Goal: Task Accomplishment & Management: Complete application form

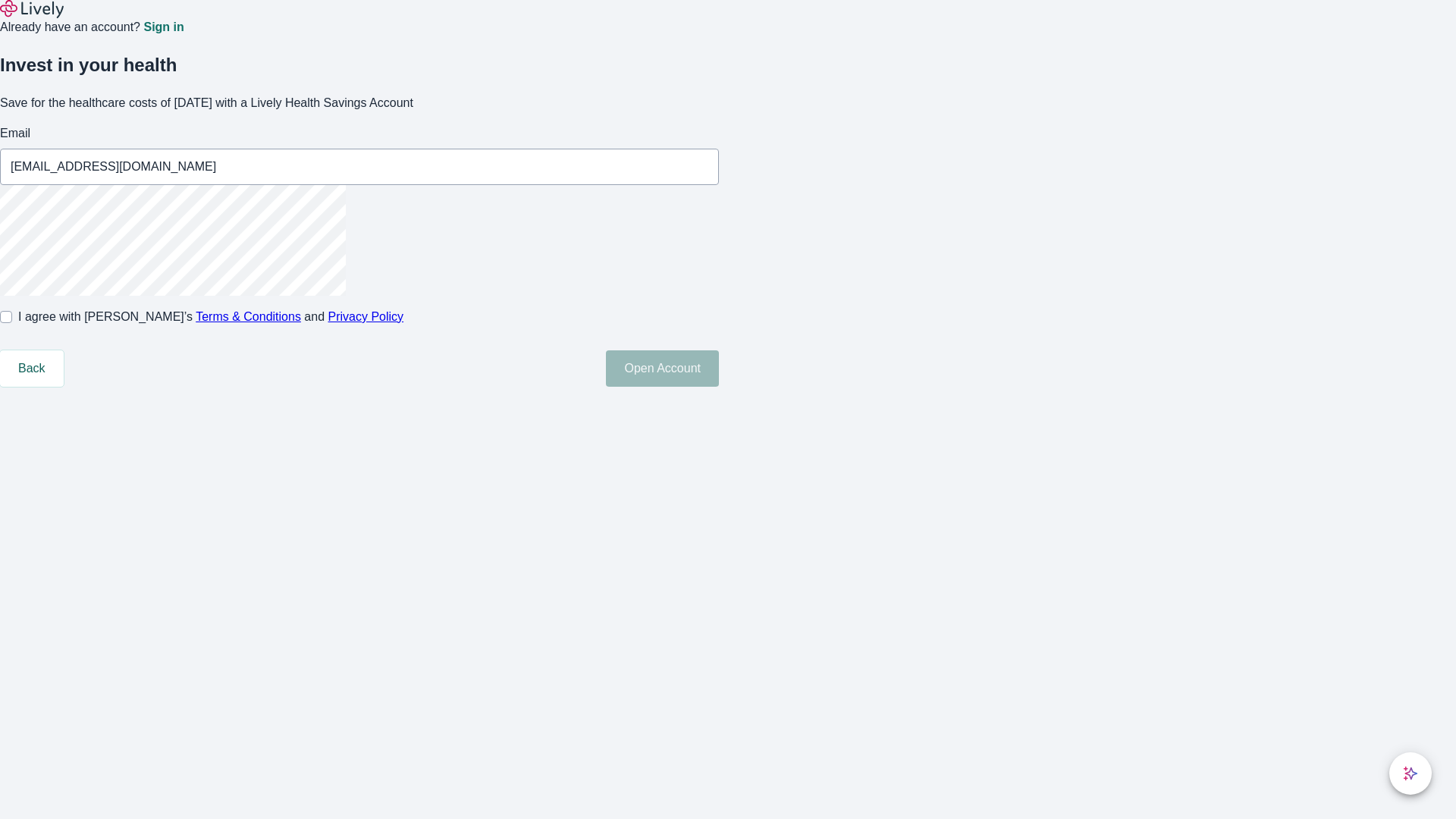
click at [12, 323] on input "I agree with Lively’s Terms & Conditions and Privacy Policy" at bounding box center [6, 317] width 12 height 12
checkbox input "true"
click at [719, 387] on button "Open Account" at bounding box center [662, 368] width 113 height 37
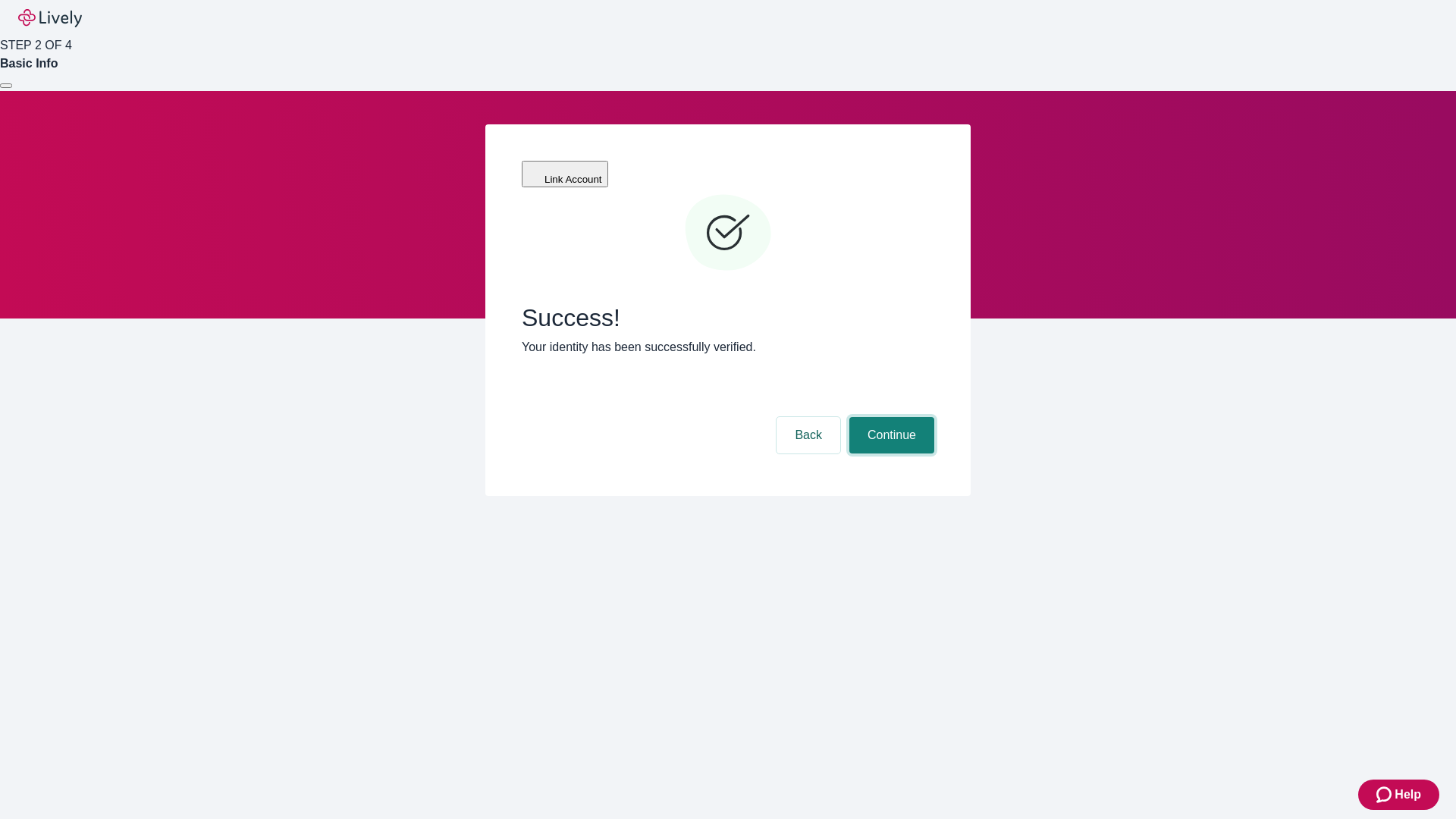
click at [889, 418] on button "Continue" at bounding box center [892, 436] width 85 height 37
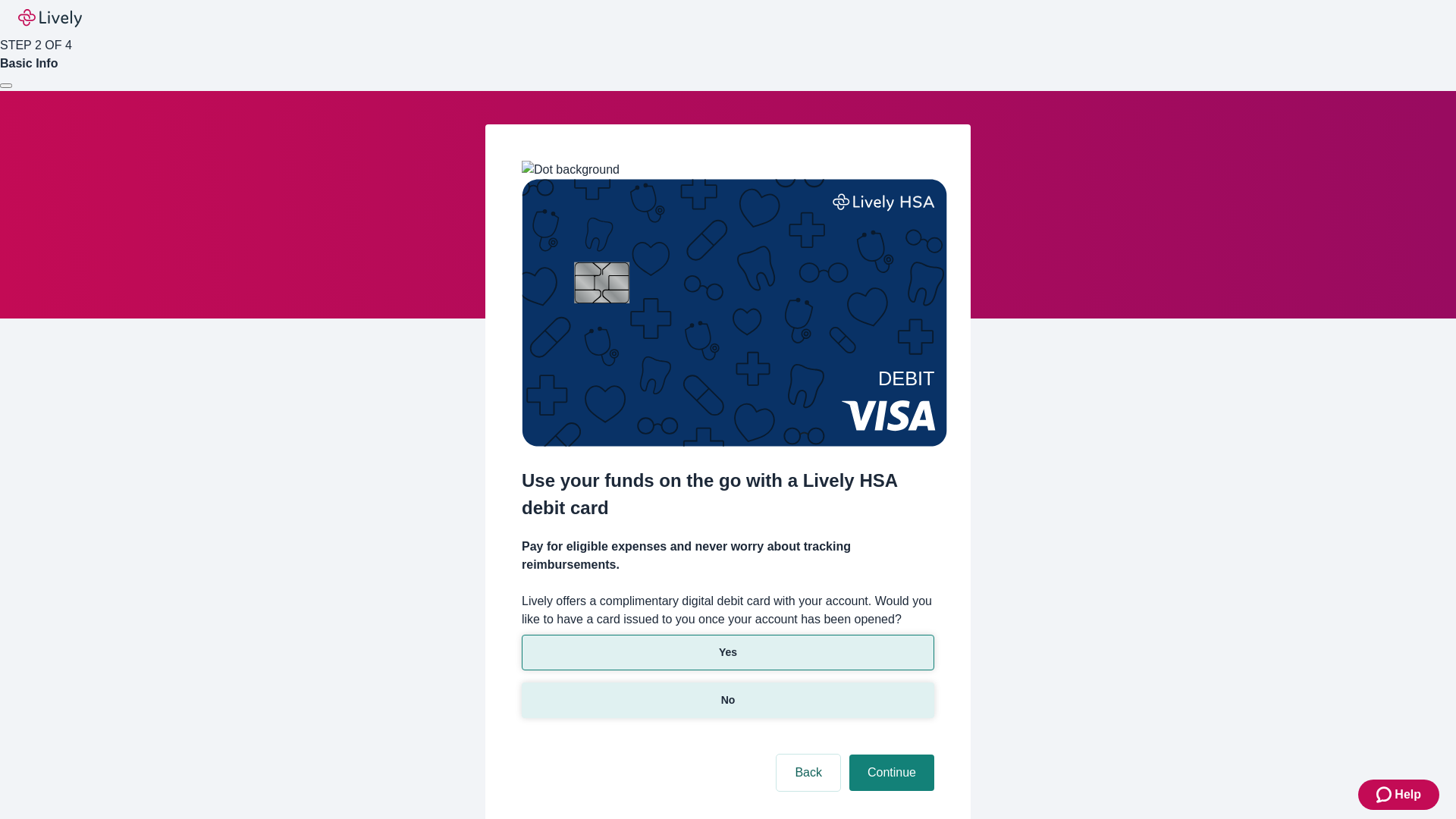
click at [727, 692] on p "No" at bounding box center [728, 700] width 15 height 16
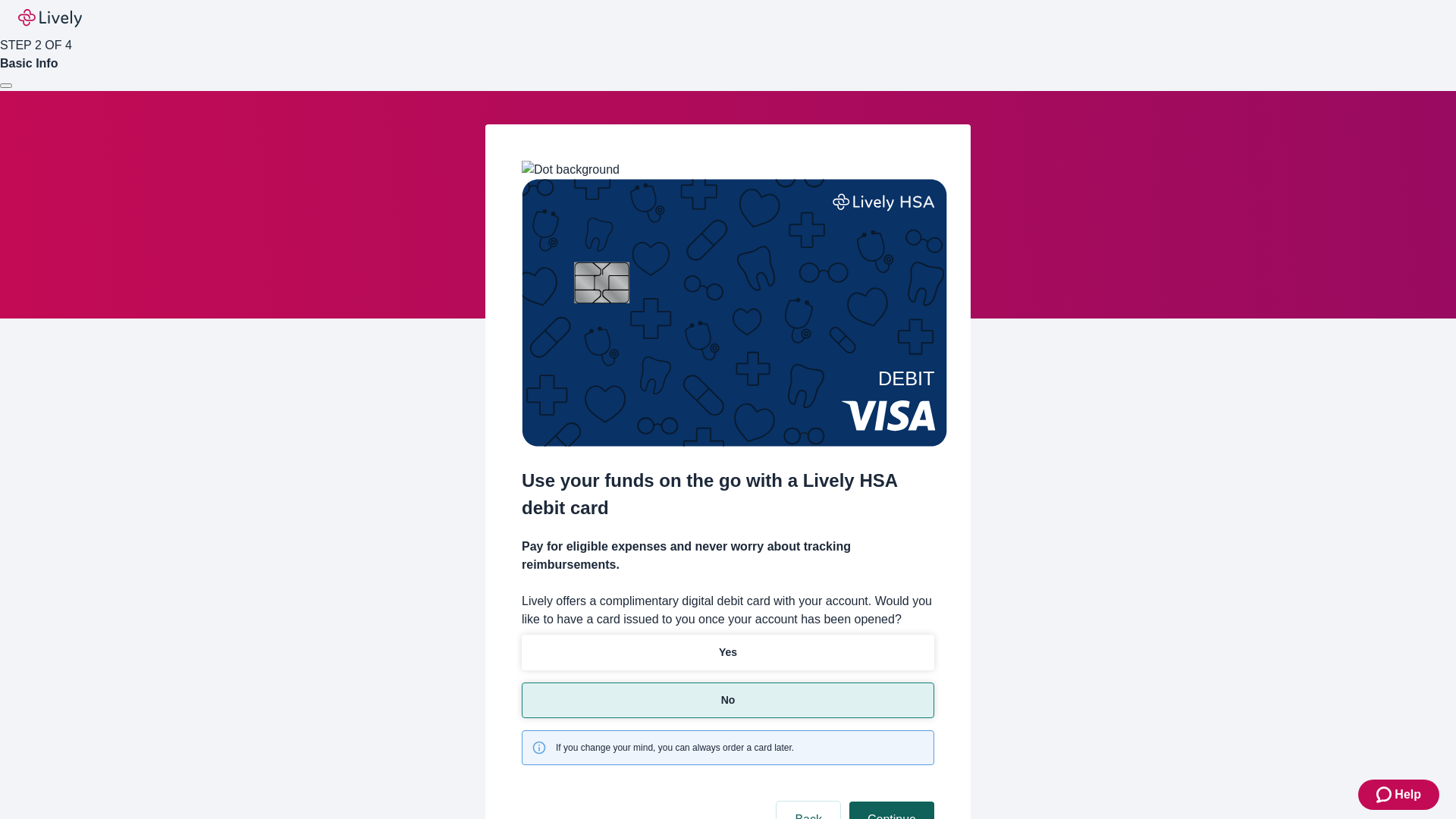
click at [889, 802] on button "Continue" at bounding box center [892, 820] width 85 height 37
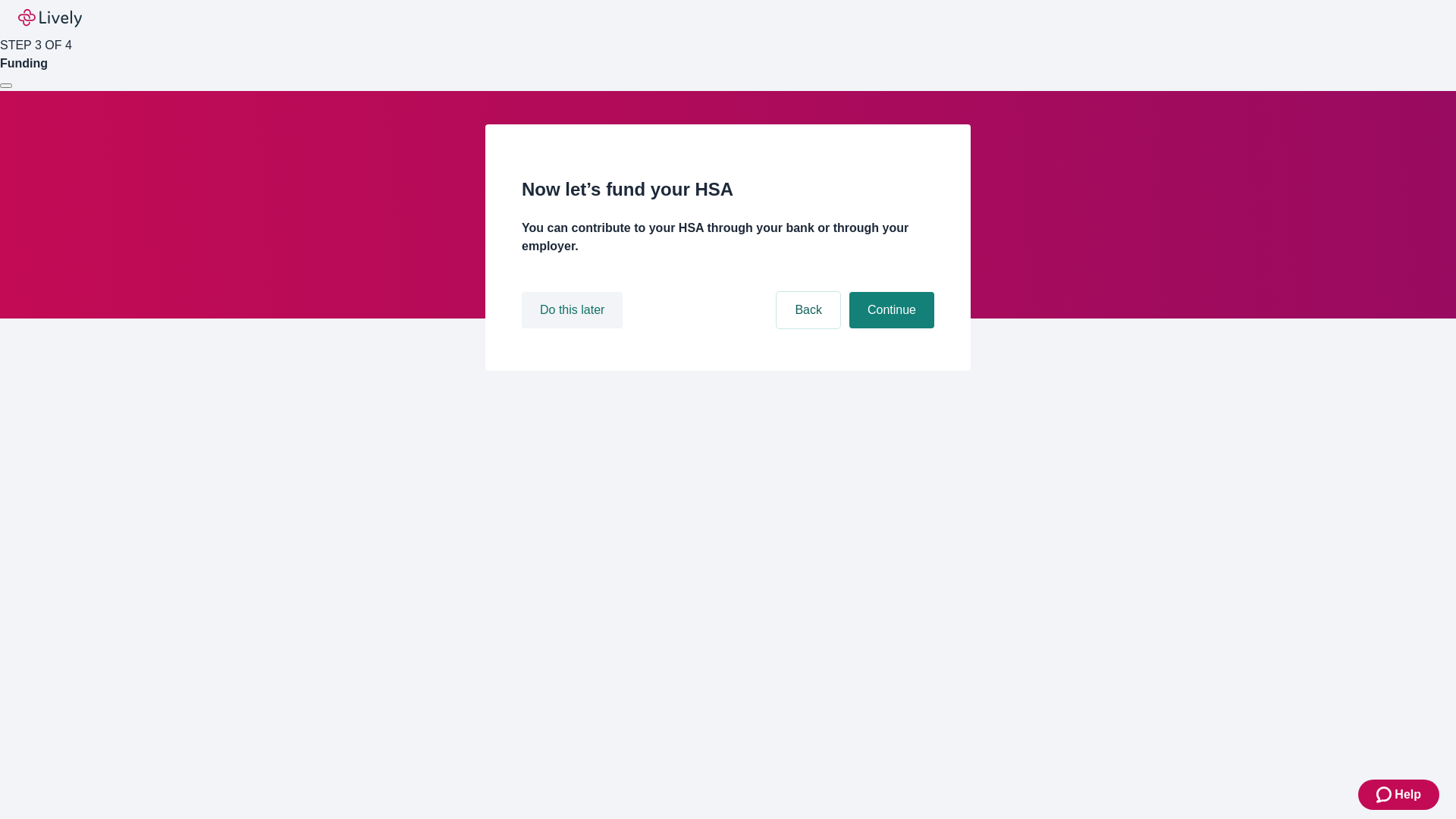
click at [574, 328] on button "Do this later" at bounding box center [572, 310] width 101 height 37
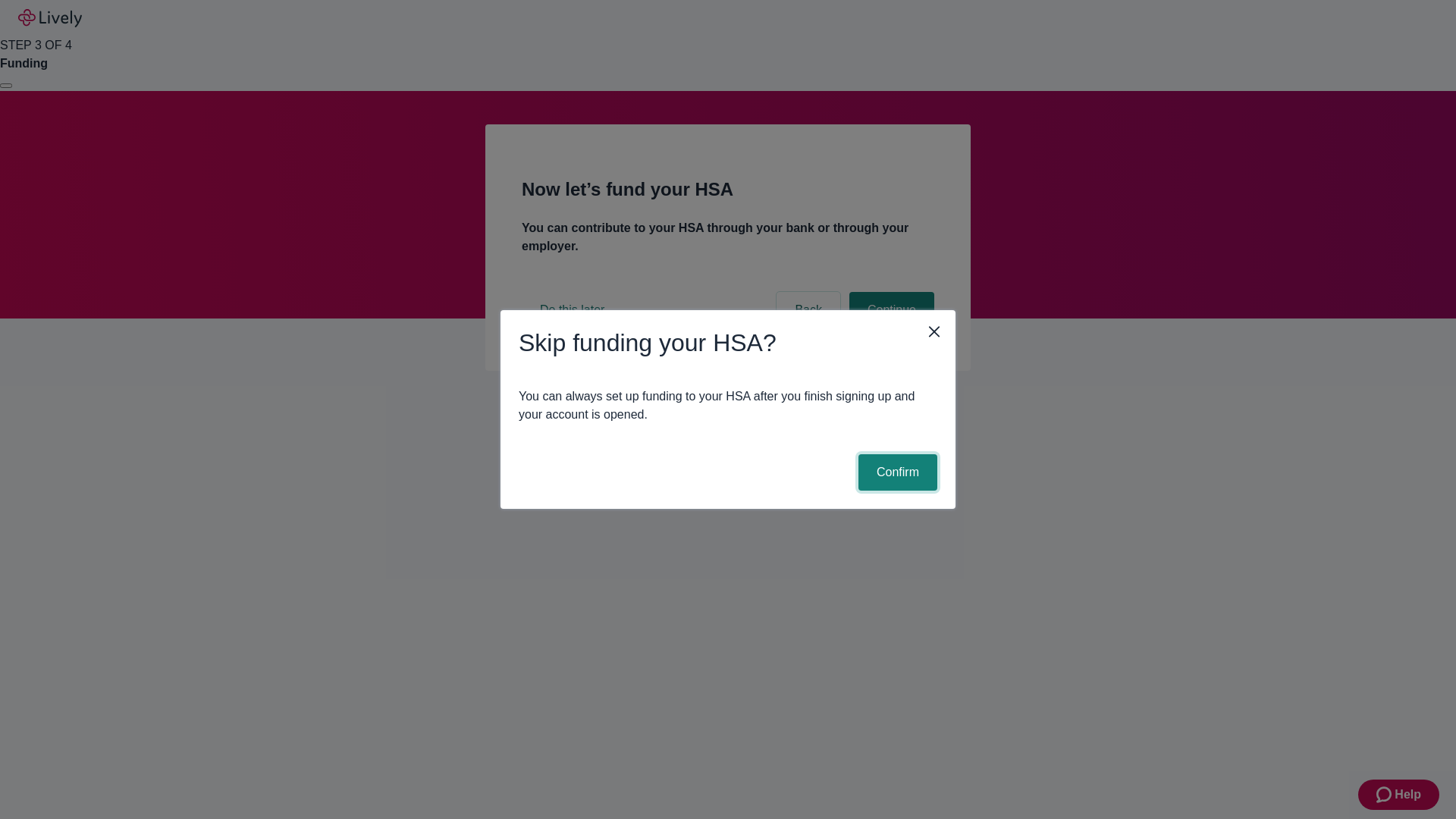
click at [896, 473] on button "Confirm" at bounding box center [897, 472] width 79 height 37
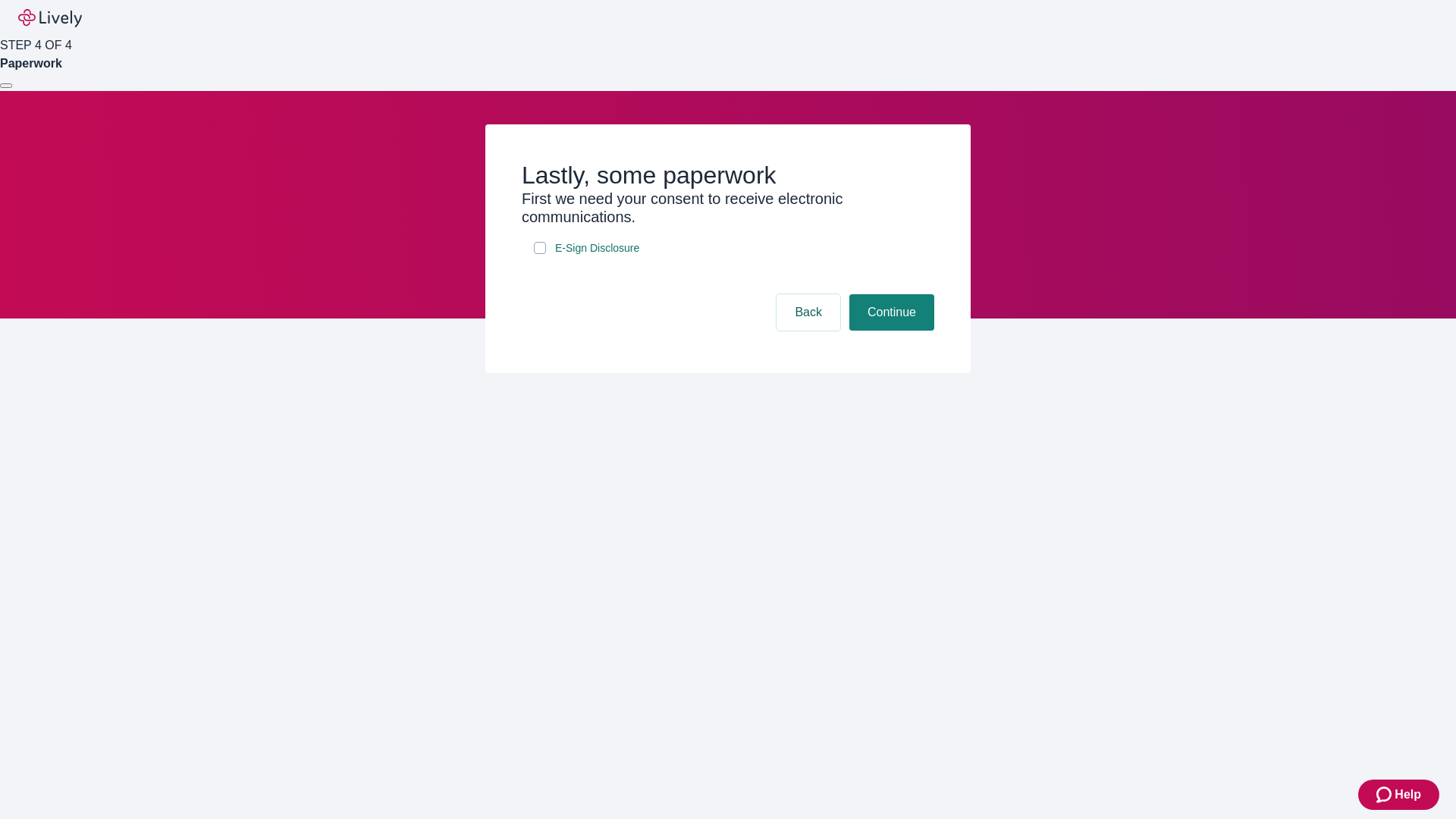
click at [540, 254] on input "E-Sign Disclosure" at bounding box center [539, 248] width 12 height 12
checkbox input "true"
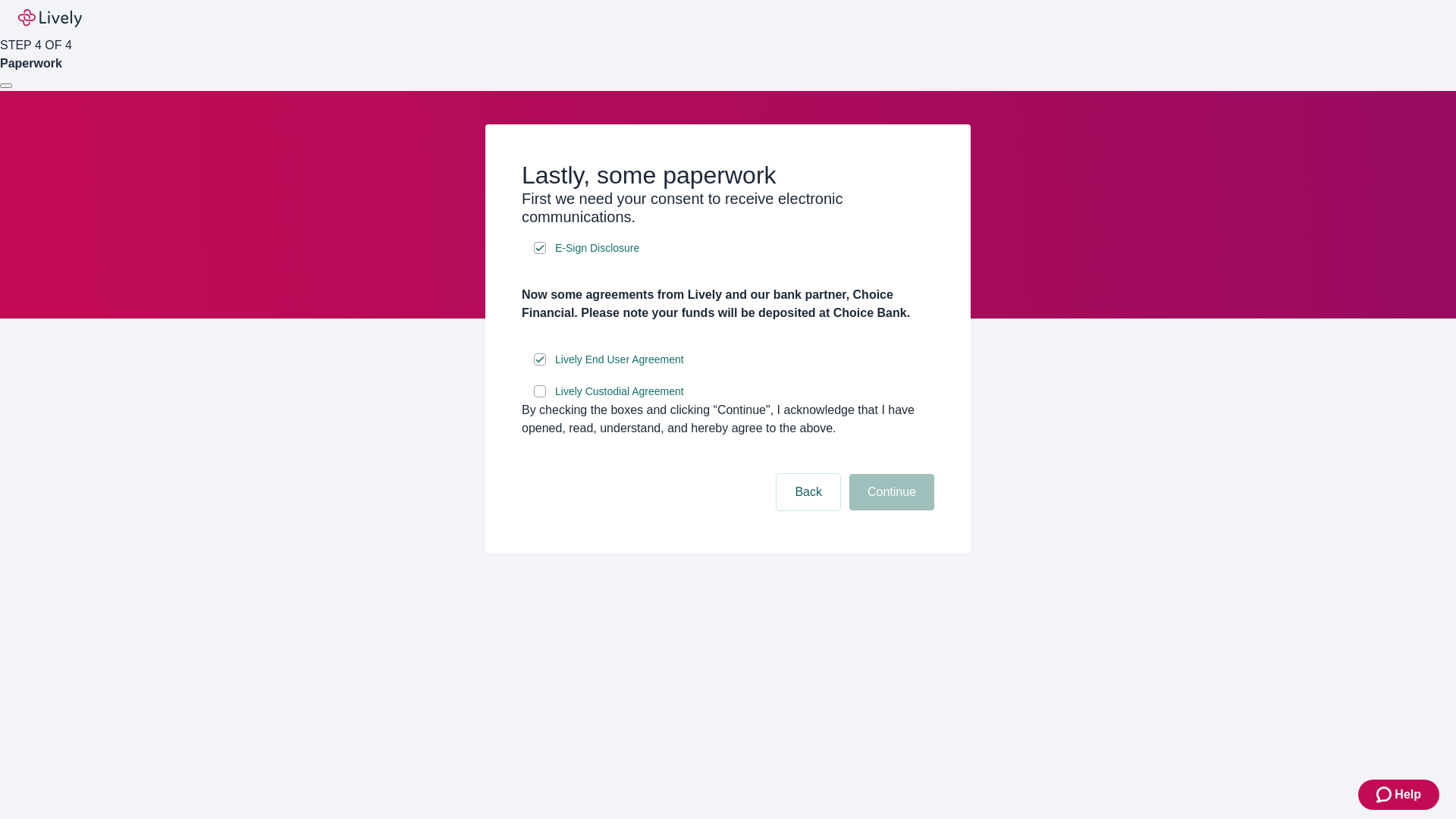
click at [540, 397] on input "Lively Custodial Agreement" at bounding box center [539, 391] width 12 height 12
checkbox input "true"
click at [889, 510] on button "Continue" at bounding box center [892, 492] width 85 height 37
